Goal: Task Accomplishment & Management: Use online tool/utility

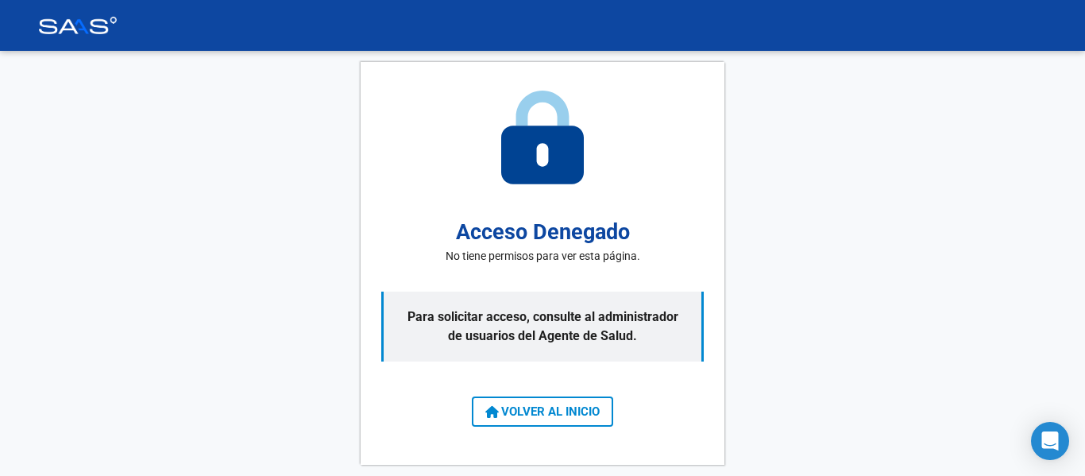
click at [567, 406] on span "VOLVER AL INICIO" at bounding box center [542, 411] width 114 height 14
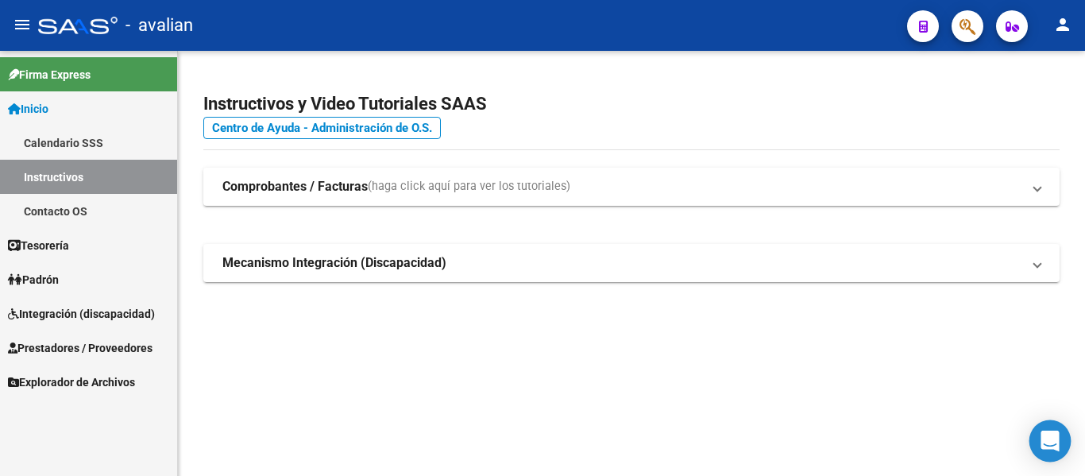
click at [1038, 439] on div "Open Intercom Messenger" at bounding box center [1050, 441] width 42 height 42
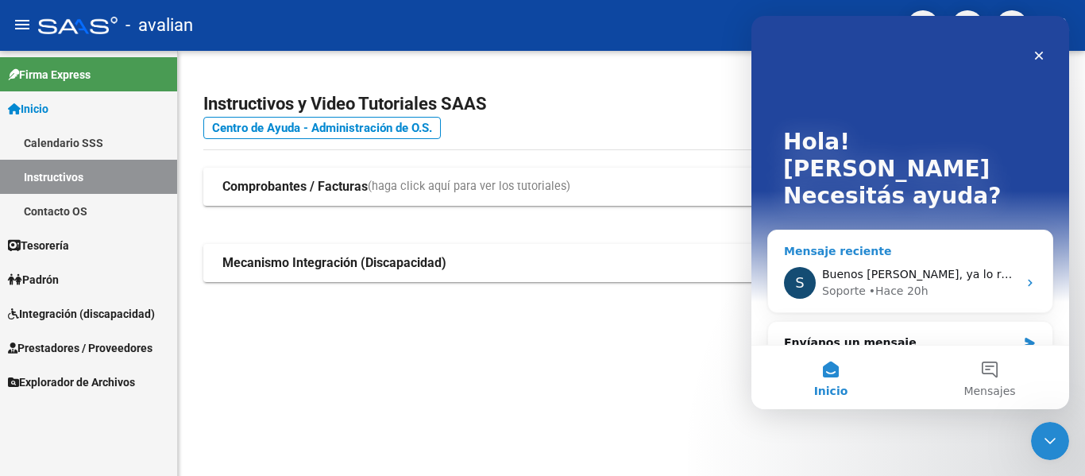
click at [882, 283] on div "• Hace 20h" at bounding box center [899, 291] width 60 height 17
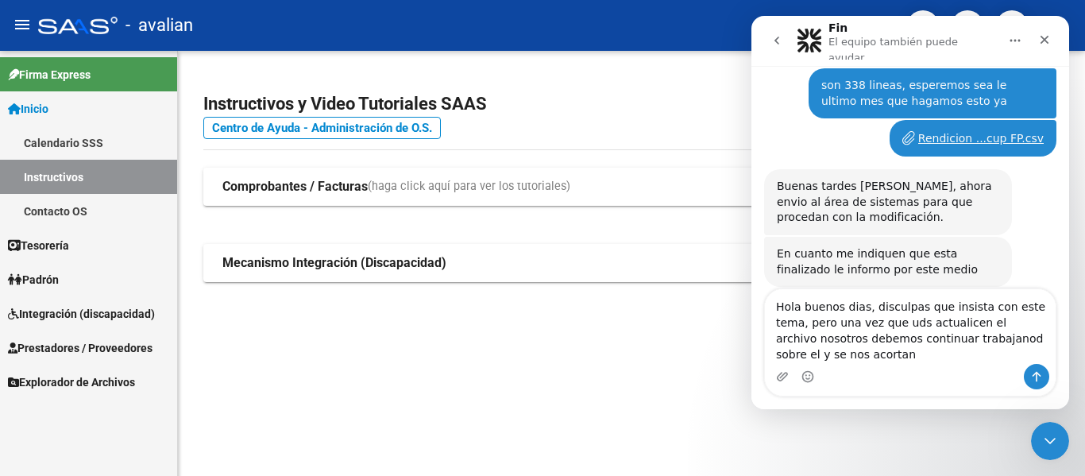
scroll to position [2898, 0]
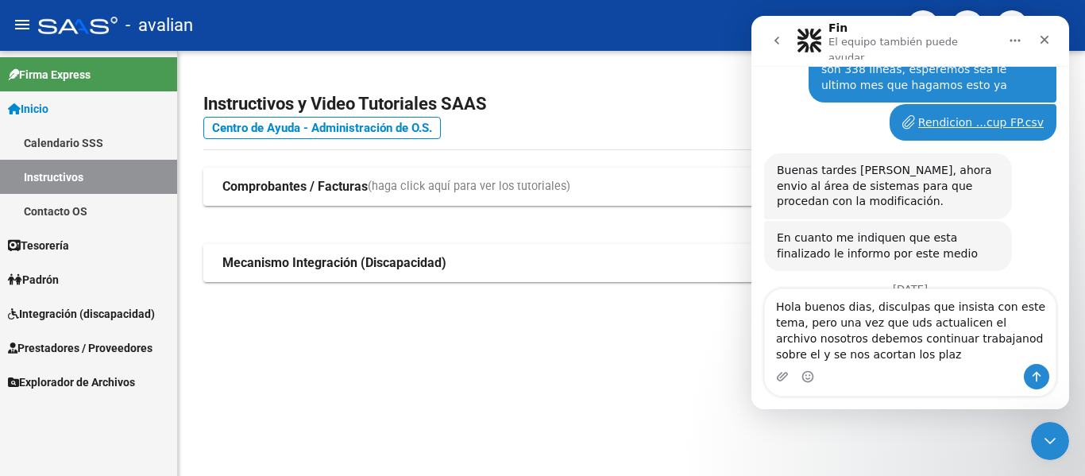
type textarea "Hola buenos dias, disculpas que insista con este tema, pero una vez que uds act…"
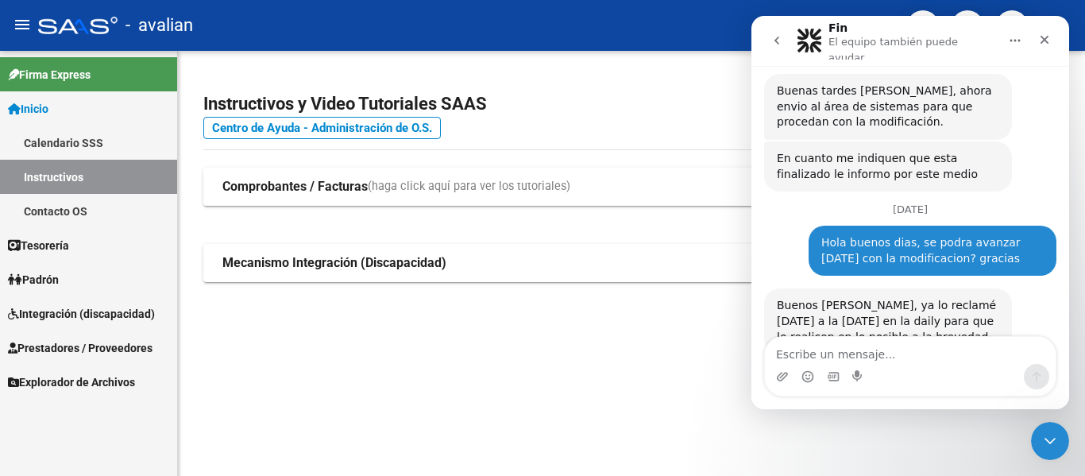
scroll to position [2981, 0]
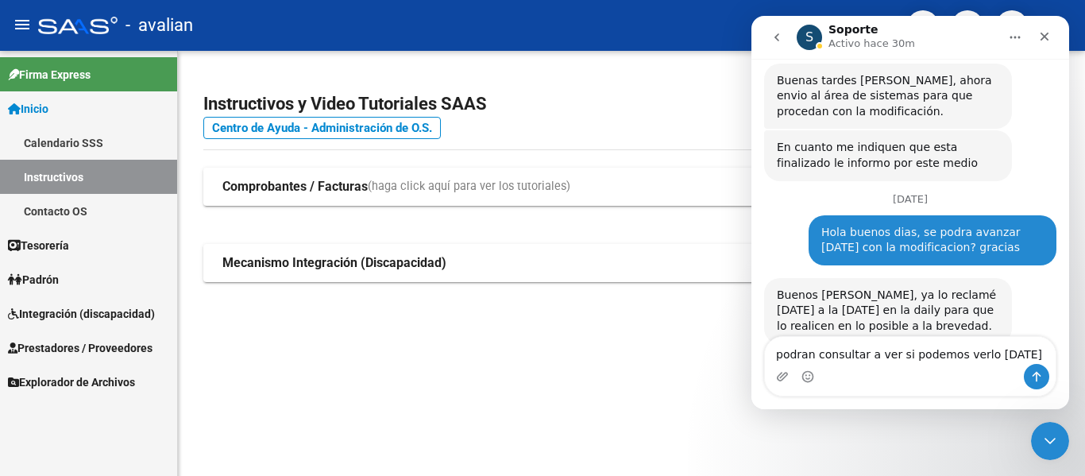
type textarea "podran consultar a ver si podemos verlo [DATE]?"
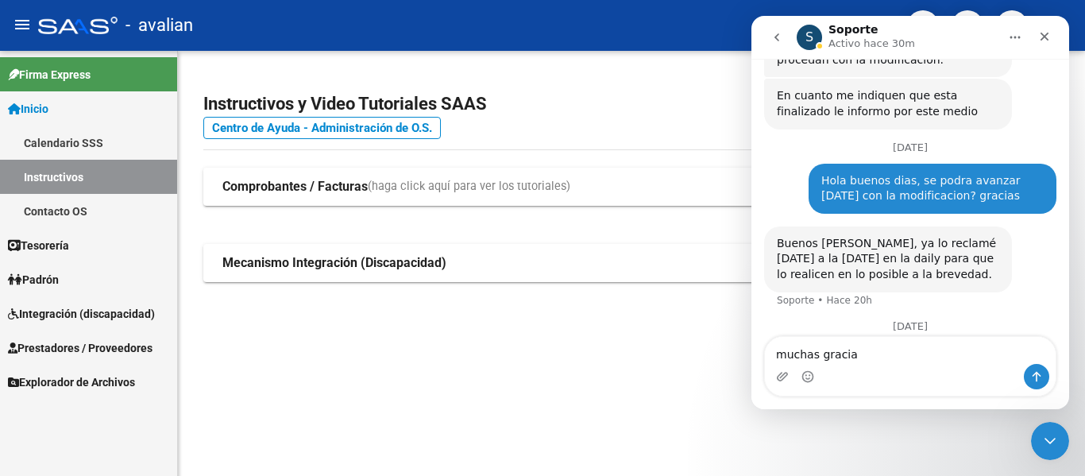
type textarea "muchas gracias"
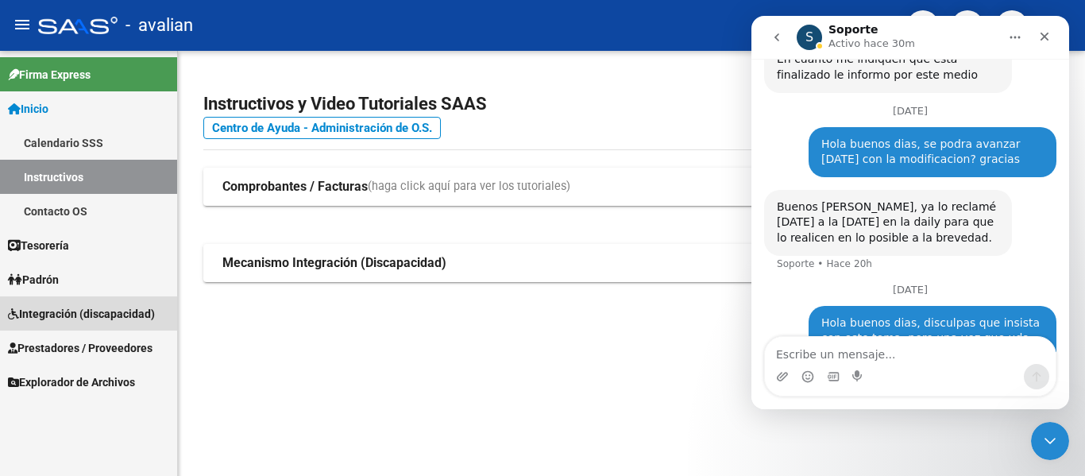
click at [41, 311] on span "Integración (discapacidad)" at bounding box center [81, 313] width 147 height 17
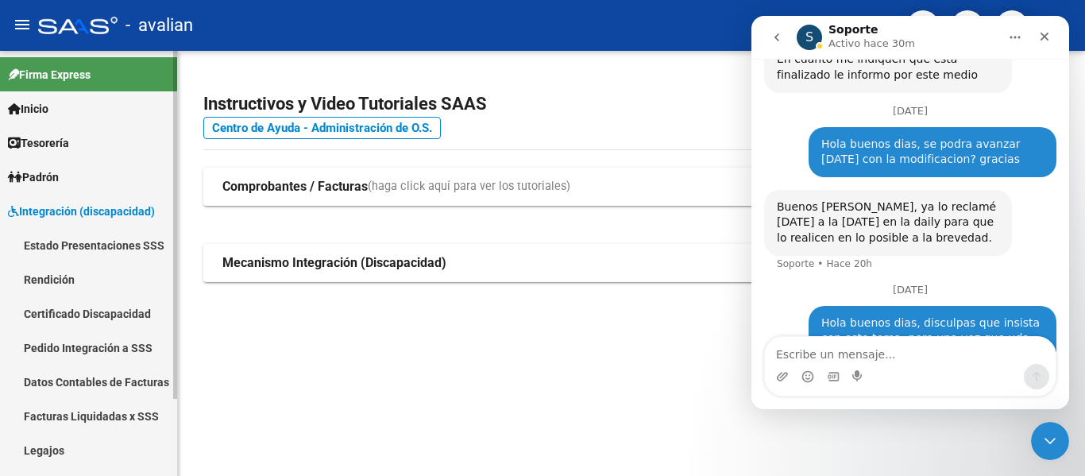
click at [48, 277] on link "Rendición" at bounding box center [88, 279] width 177 height 34
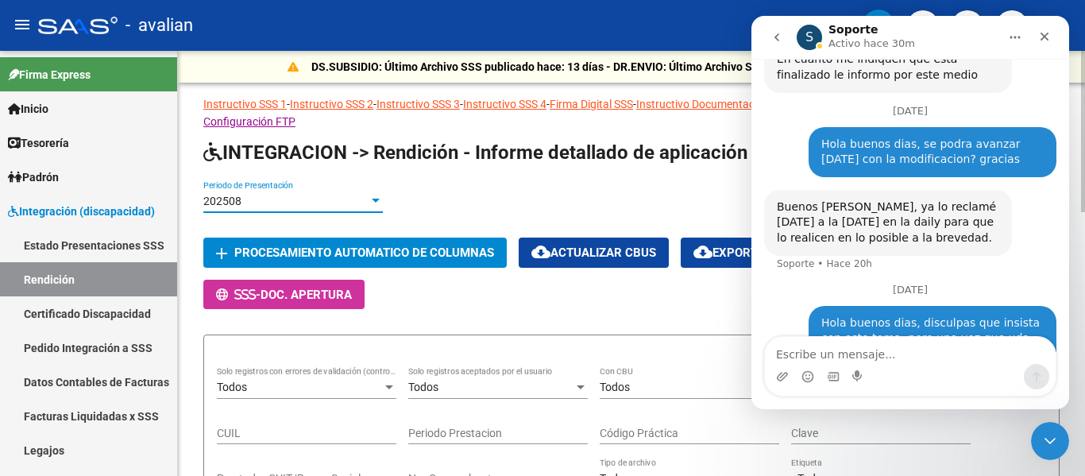
click at [280, 200] on div "202508" at bounding box center [285, 202] width 165 height 14
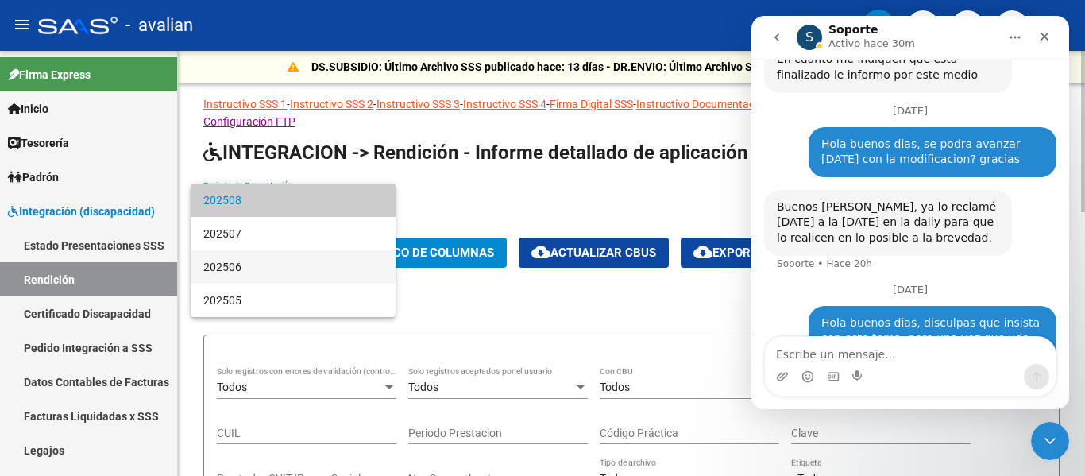
click at [289, 272] on span "202506" at bounding box center [292, 266] width 179 height 33
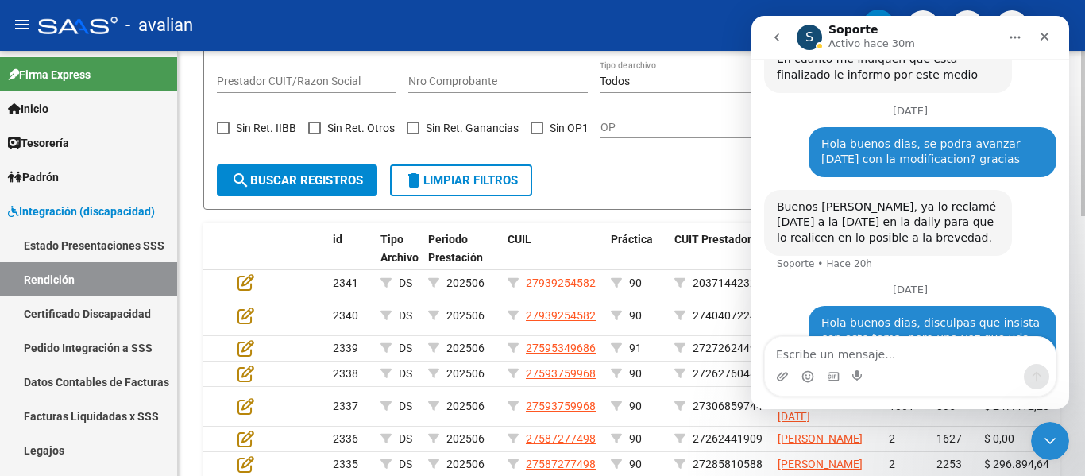
scroll to position [476, 0]
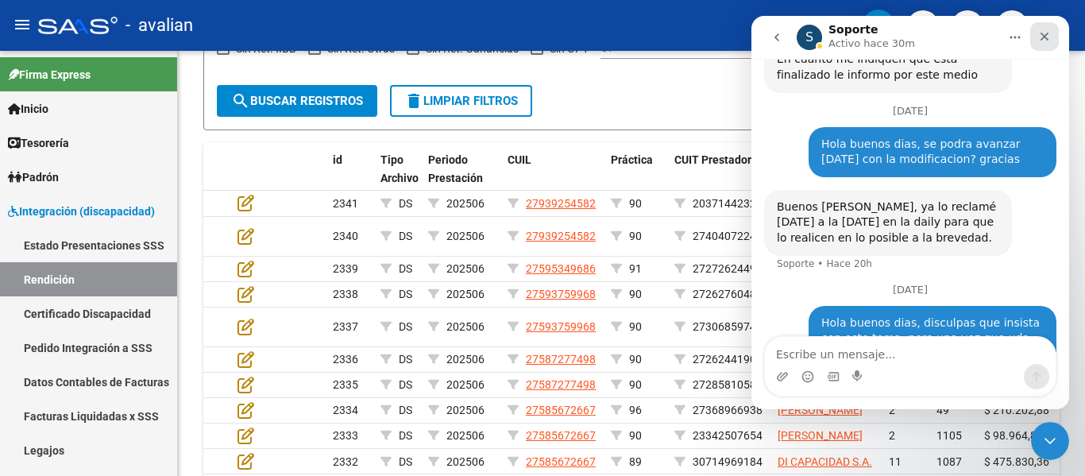
click at [1051, 47] on div "Cerrar" at bounding box center [1044, 36] width 29 height 29
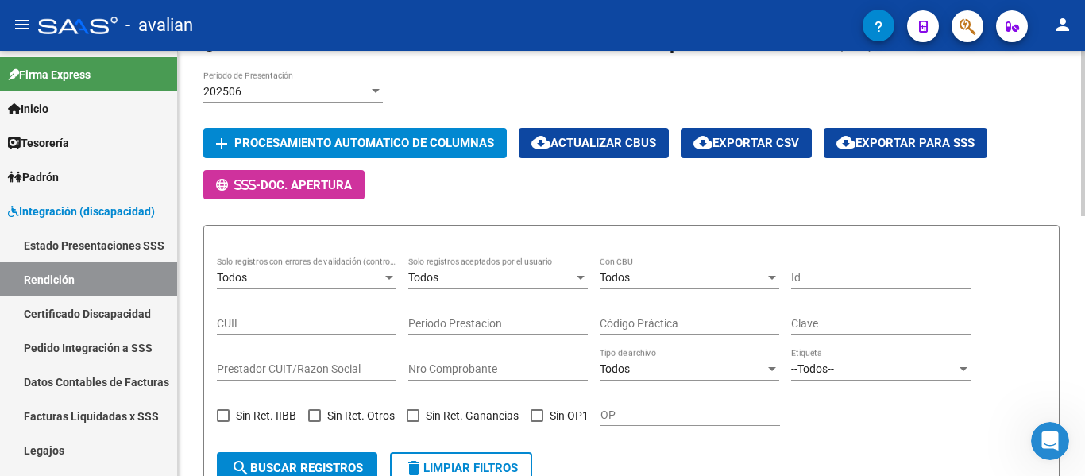
scroll to position [79, 0]
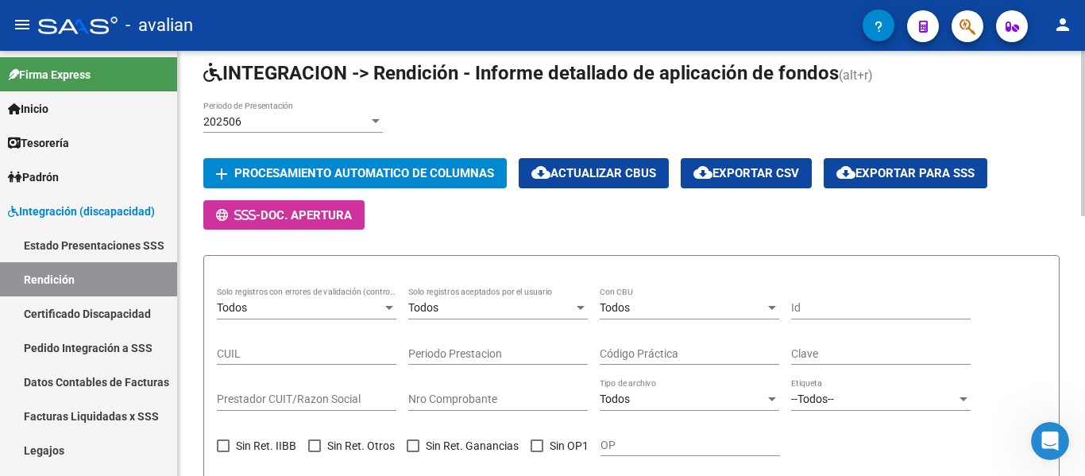
click at [779, 173] on span "cloud_download Exportar CSV" at bounding box center [746, 173] width 106 height 14
click at [1047, 426] on div "Abrir Intercom Messenger" at bounding box center [1047, 438] width 52 height 52
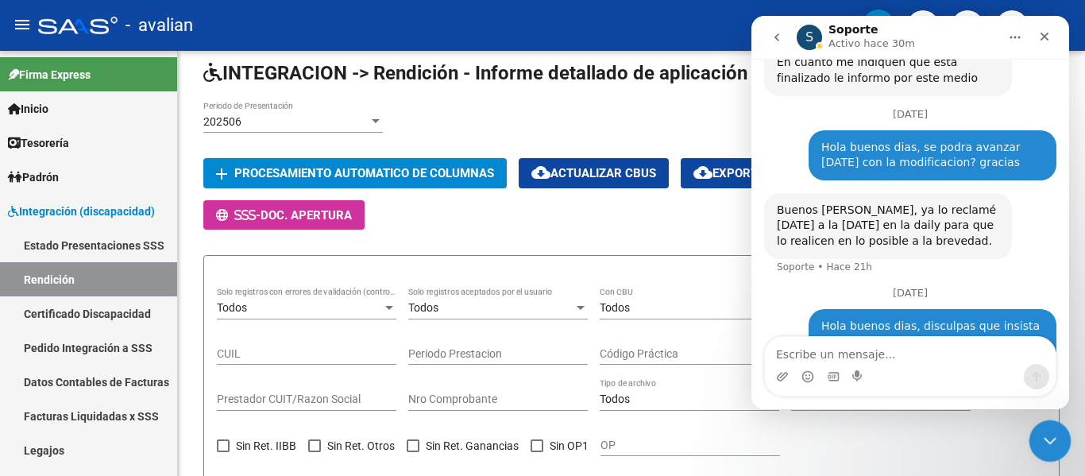
scroll to position [3069, 0]
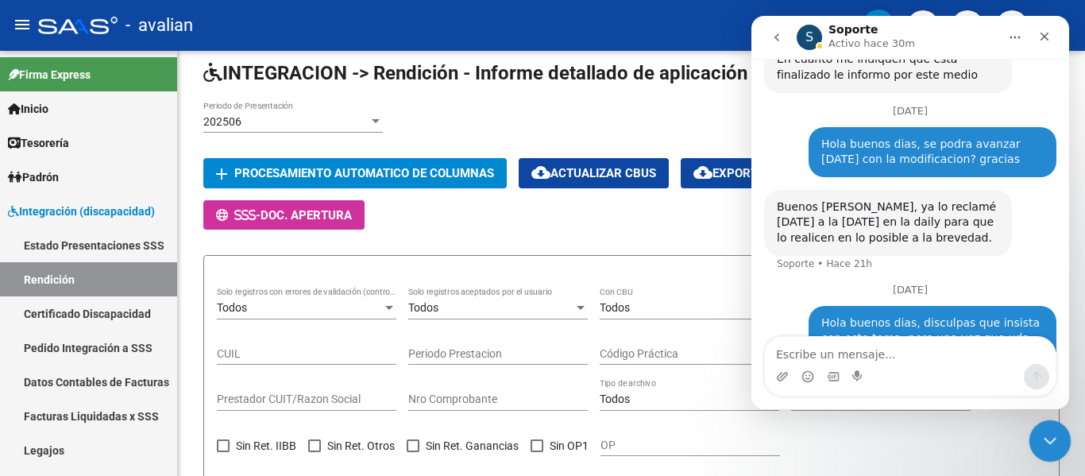
click at [1047, 426] on div "Cerrar Intercom Messenger" at bounding box center [1047, 438] width 38 height 38
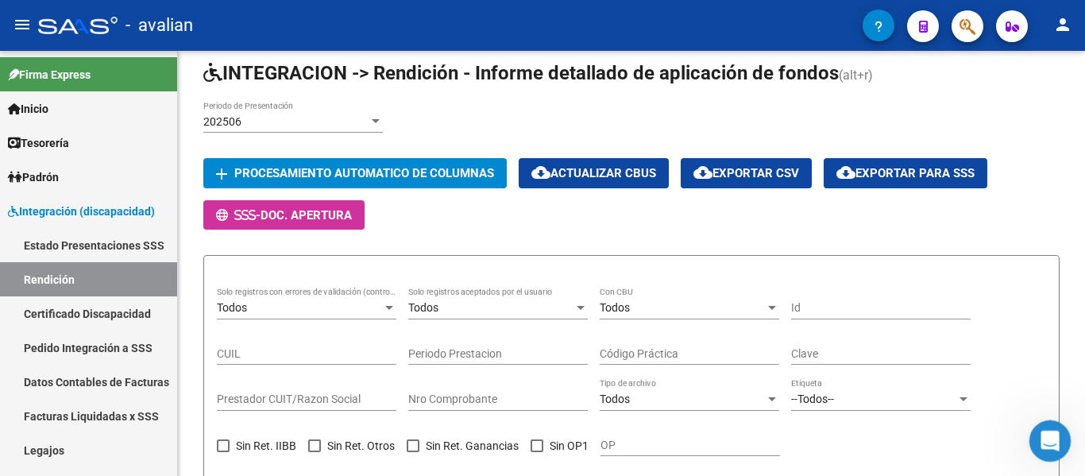
click at [1032, 428] on div "Abrir Intercom Messenger" at bounding box center [1047, 438] width 52 height 52
